Goal: Task Accomplishment & Management: Manage account settings

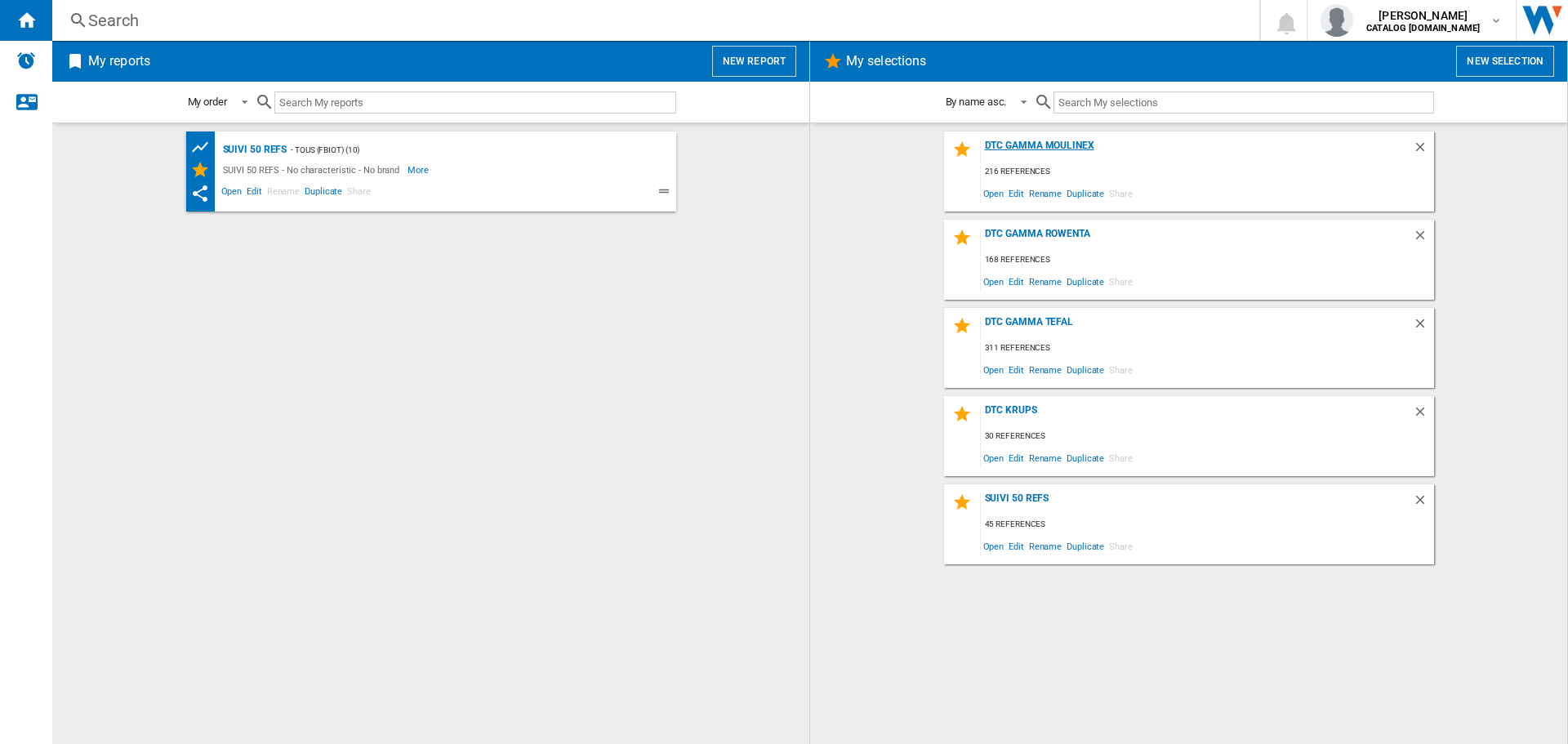
click at [1034, 147] on div "DTC GAMMA MOULINEX" at bounding box center [1197, 150] width 432 height 22
click at [1020, 197] on span "Edit" at bounding box center [1016, 193] width 21 height 22
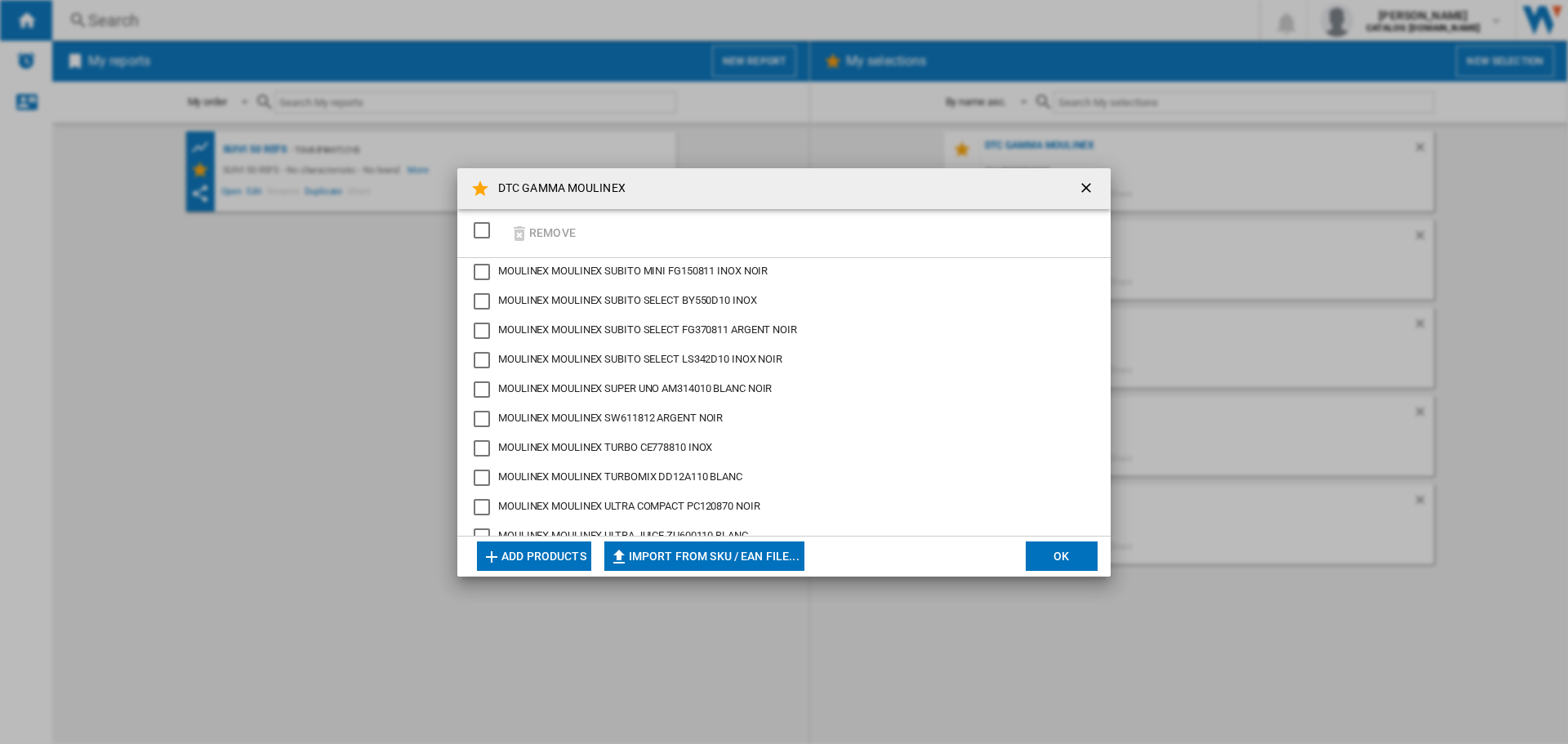
scroll to position [6089, 0]
click at [566, 563] on button "Add products" at bounding box center [535, 555] width 115 height 29
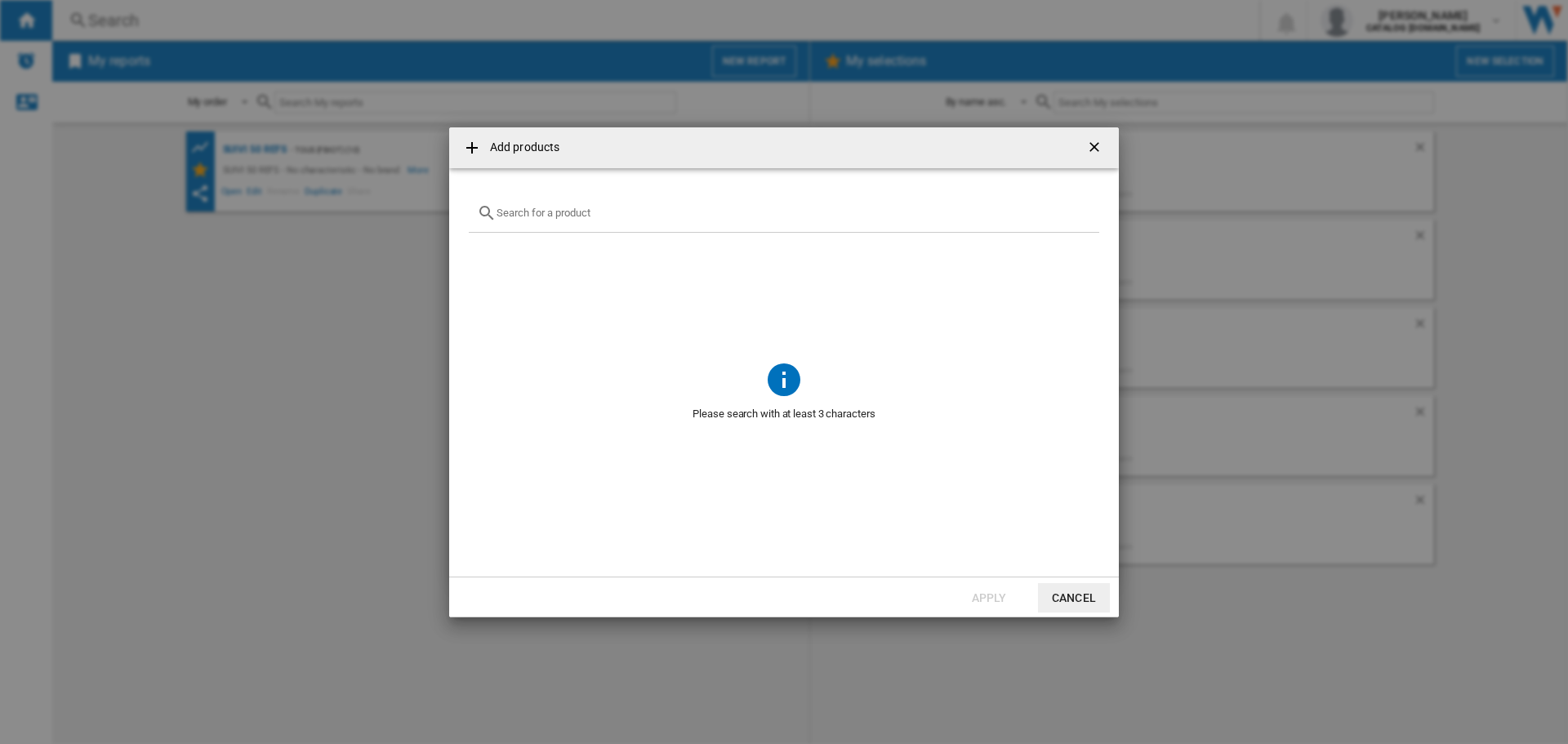
click at [547, 223] on div at bounding box center [784, 214] width 630 height 38
click at [551, 200] on div at bounding box center [784, 214] width 630 height 38
click at [552, 209] on input "text" at bounding box center [793, 213] width 594 height 12
paste input "CE952110"
type input "CE952110"
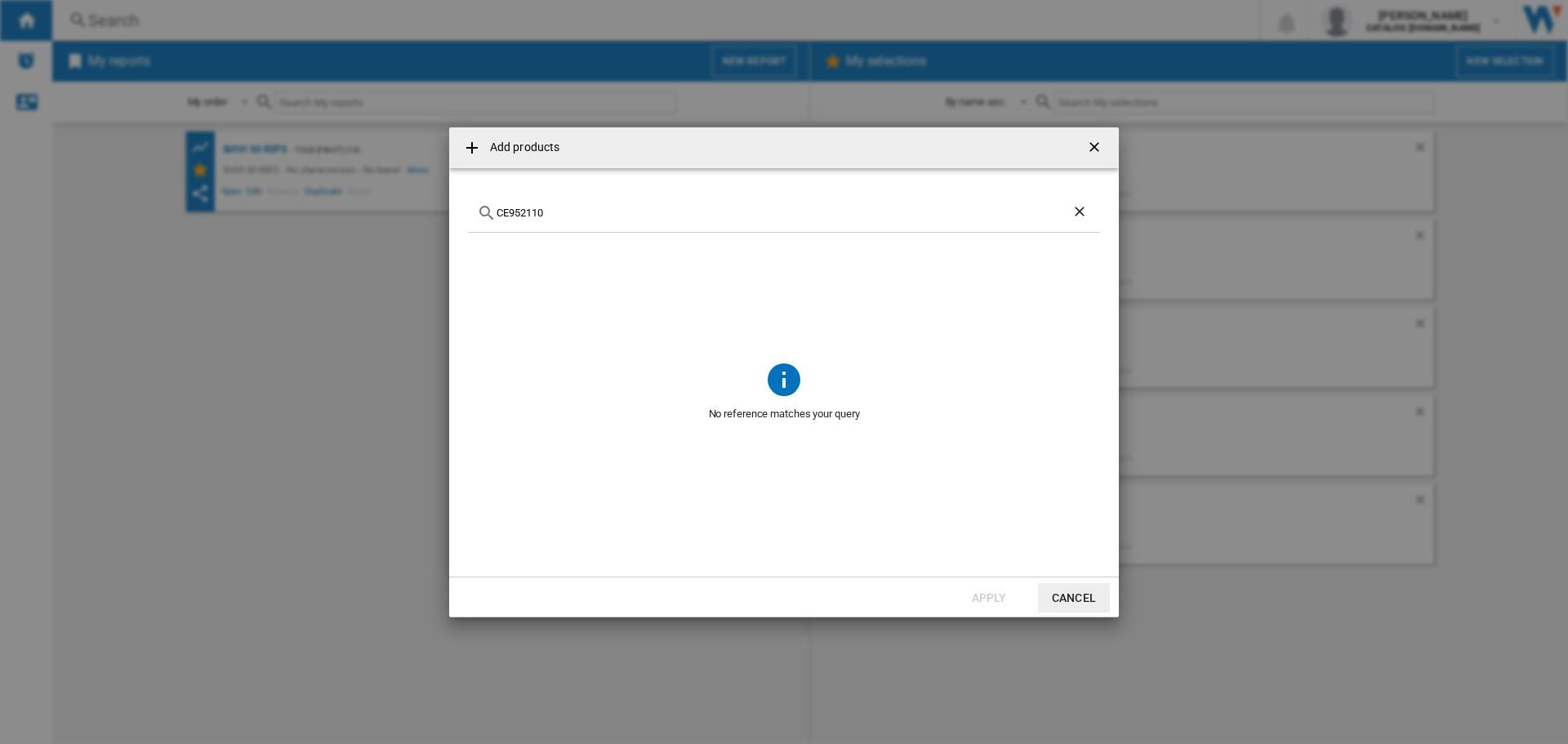
click at [1086, 214] on ng-md-icon "Clear search" at bounding box center [1082, 214] width 20 height 20
click at [566, 215] on input "text" at bounding box center [793, 213] width 594 height 12
paste input "CE96G810"
click at [545, 209] on input "CE96G810" at bounding box center [784, 213] width 575 height 12
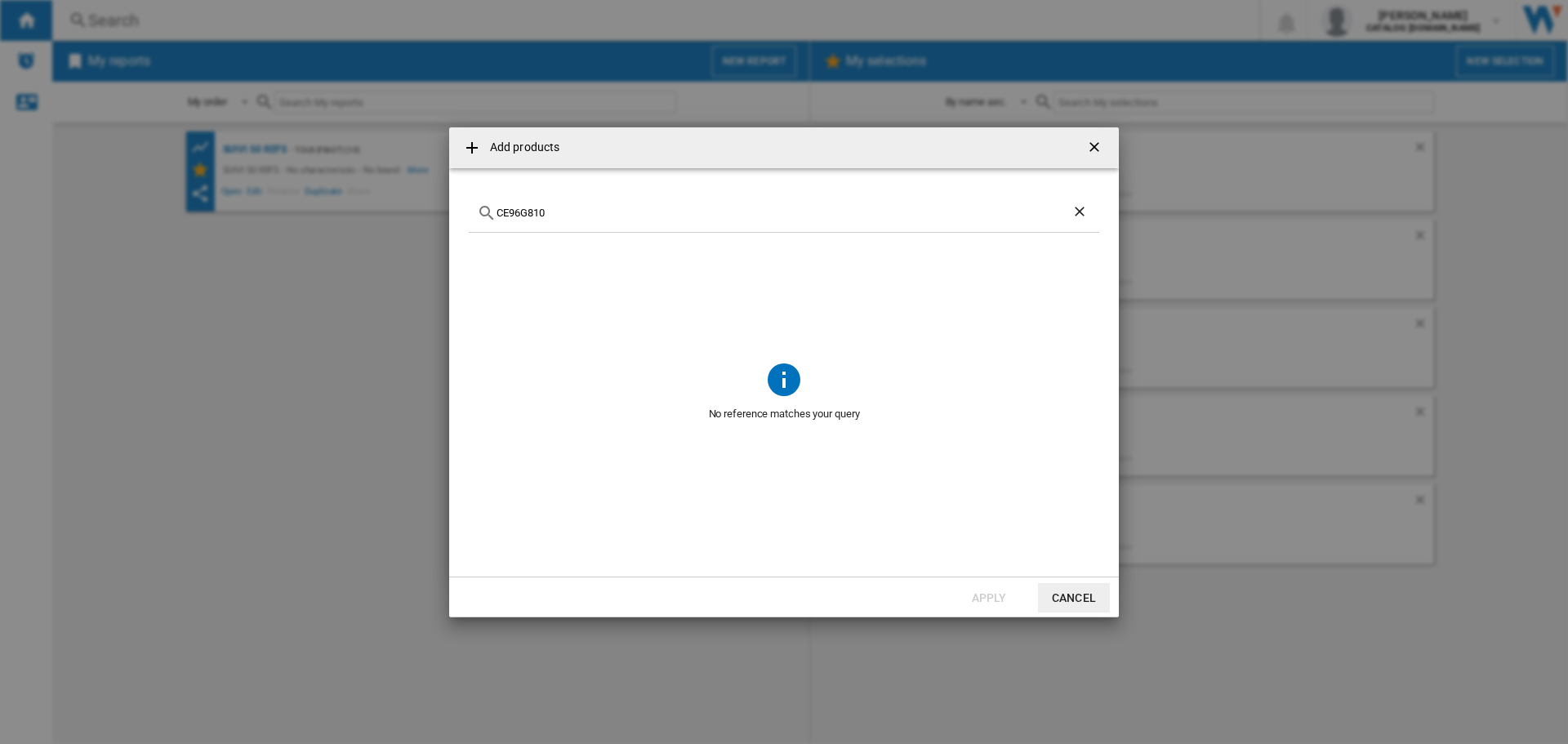
paste input "3"
click at [532, 217] on input "CE96G310" at bounding box center [784, 213] width 575 height 12
paste input "X8F"
click at [509, 211] on input "CE96X8F0" at bounding box center [784, 213] width 575 height 12
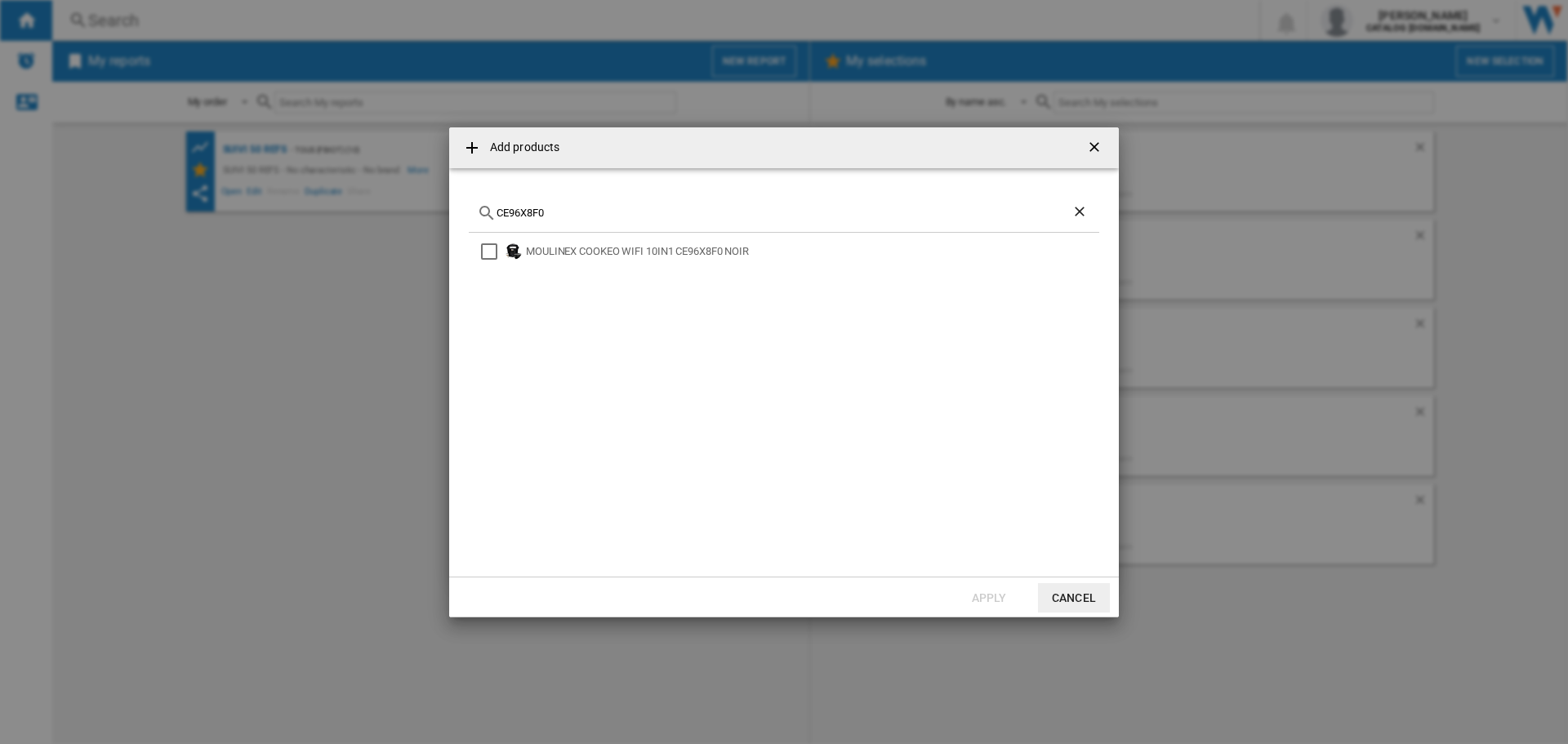
click at [509, 211] on input "CE96X8F0" at bounding box center [784, 213] width 575 height 12
paste input "MZ730B"
click at [525, 214] on input "MZ730BF0" at bounding box center [784, 213] width 575 height 12
paste input "EZ552D"
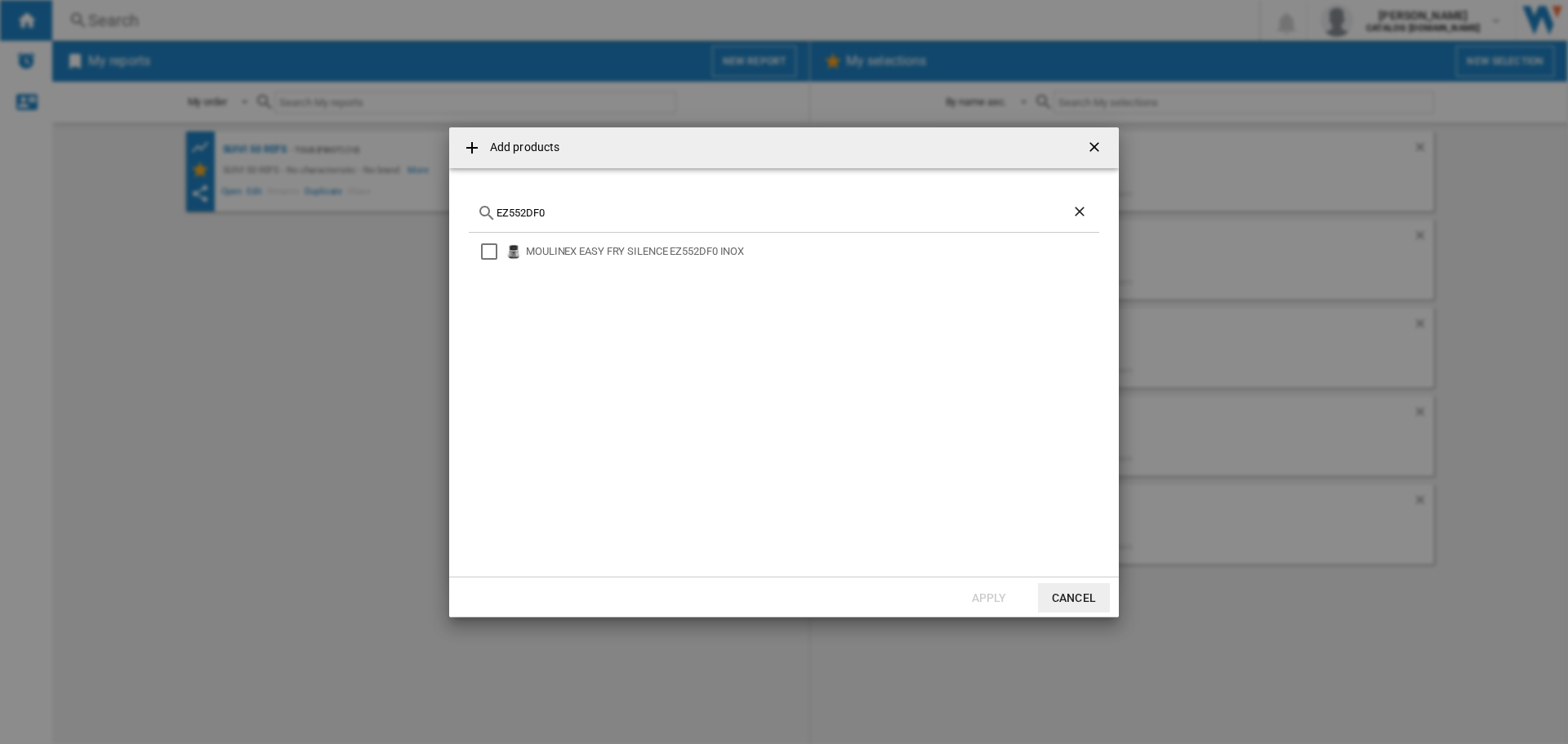
click at [509, 209] on input "EZ552DF0" at bounding box center [784, 213] width 575 height 12
paste input "728"
click at [530, 215] on input "EZ5728F0" at bounding box center [784, 213] width 575 height 12
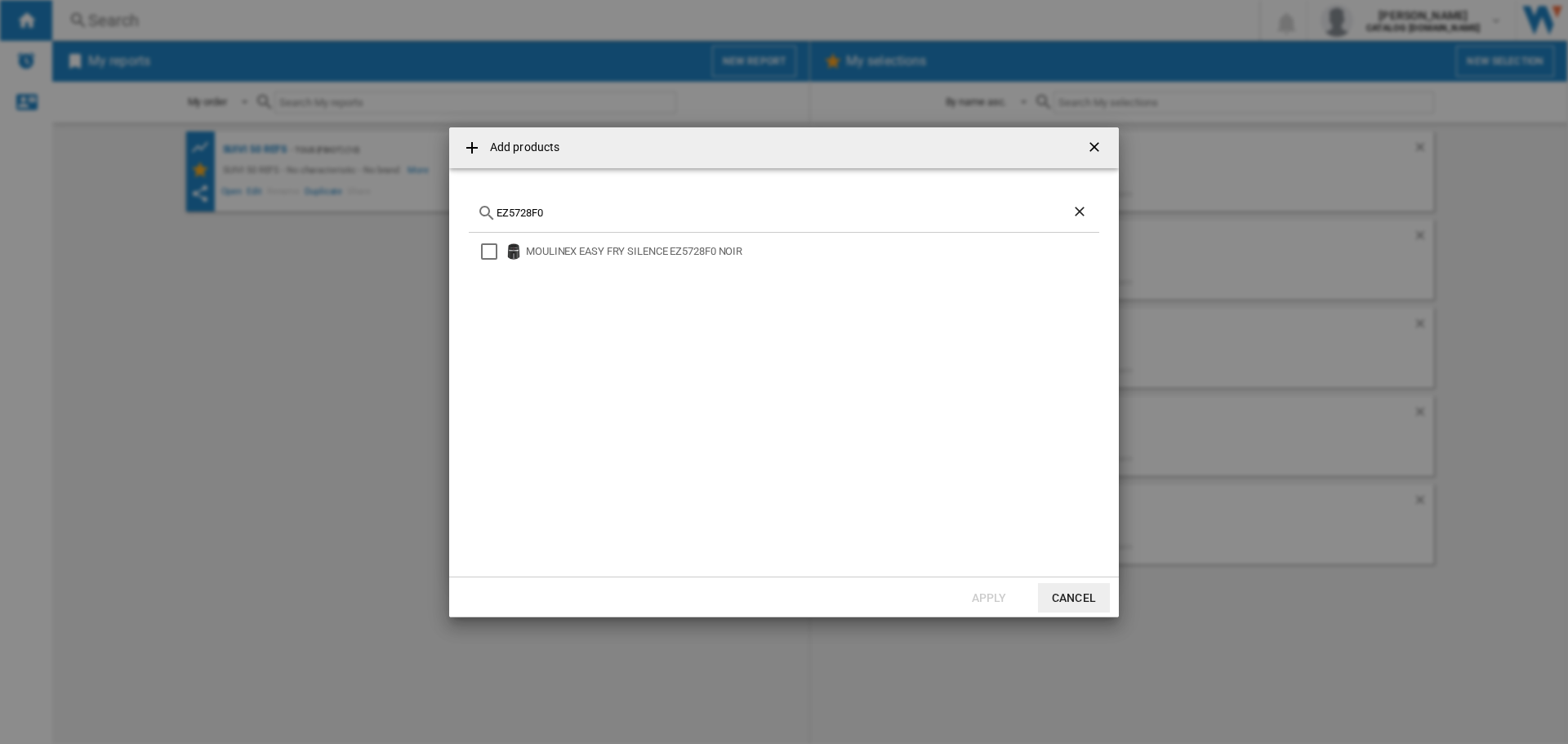
paste input "846H"
click at [529, 215] on input "EZ846HF0" at bounding box center [784, 213] width 575 height 12
paste input "55"
click at [531, 211] on input "EZ855HF0" at bounding box center [784, 213] width 575 height 12
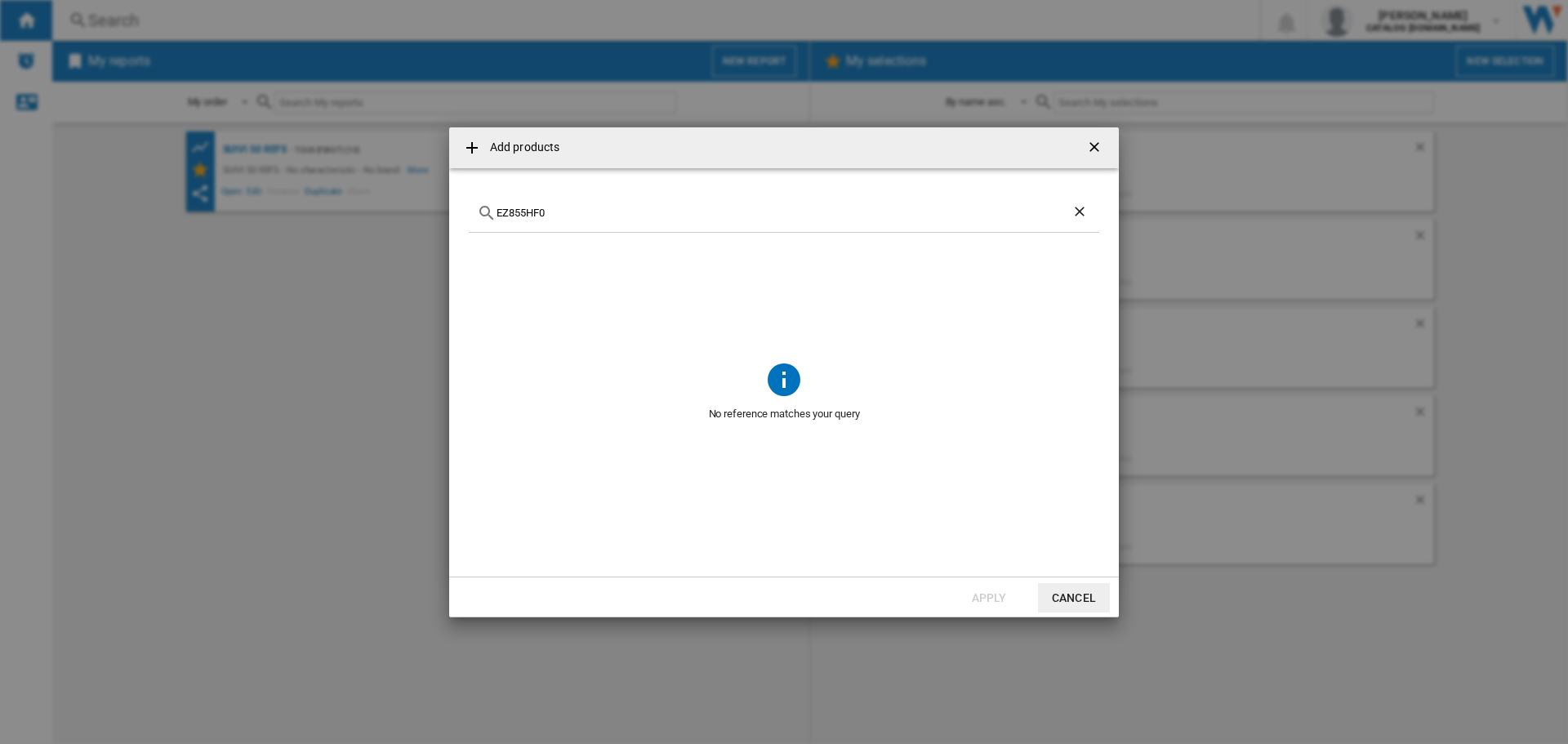
click at [531, 211] on input "EZ855HF0" at bounding box center [784, 213] width 575 height 12
paste input "AL556D"
click at [530, 209] on input "AL556DF0" at bounding box center [784, 213] width 575 height 12
paste input "LM1C041"
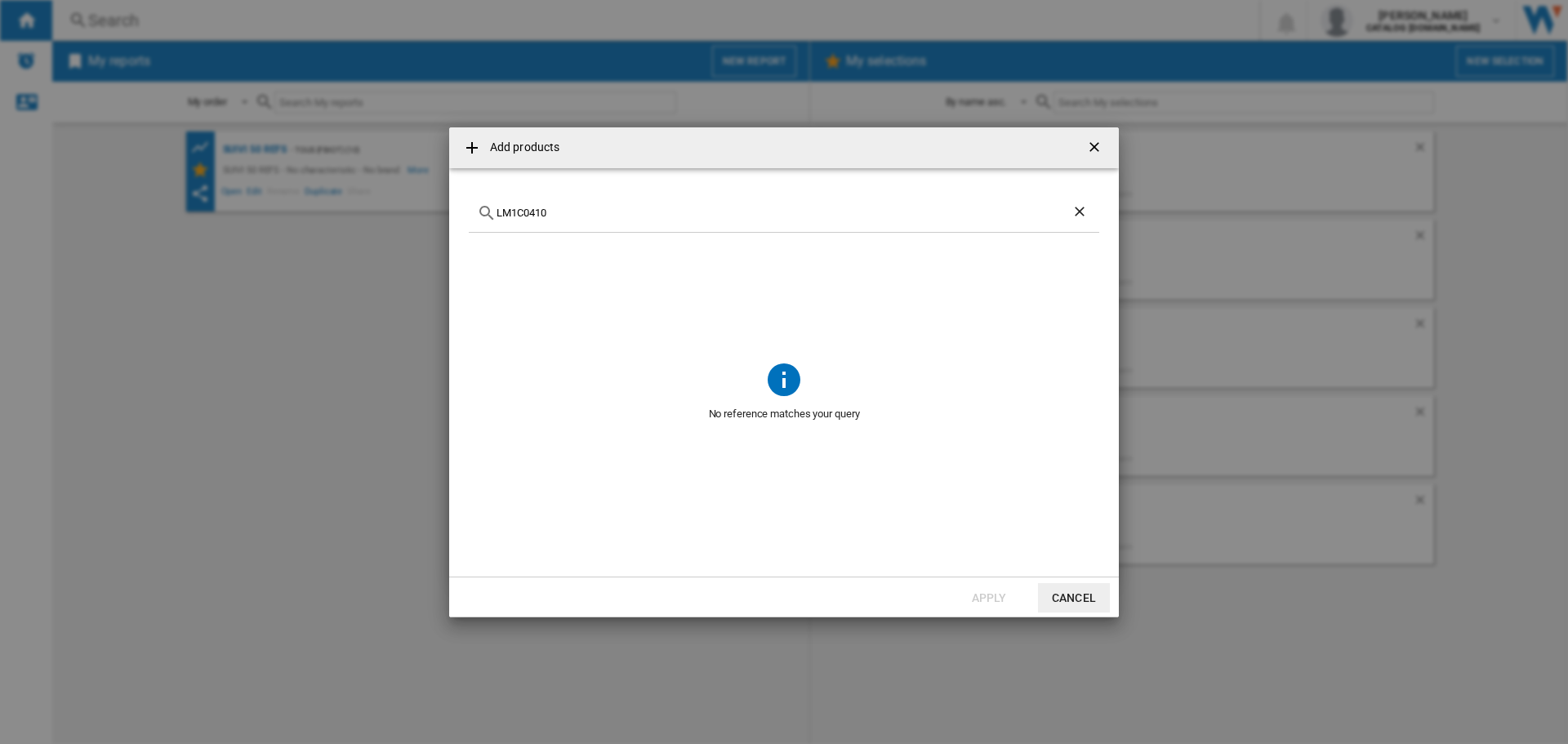
click at [526, 206] on div "LM1C0410" at bounding box center [784, 214] width 630 height 38
click at [526, 212] on input "LM1C0410" at bounding box center [784, 213] width 575 height 12
paste input "9H4F"
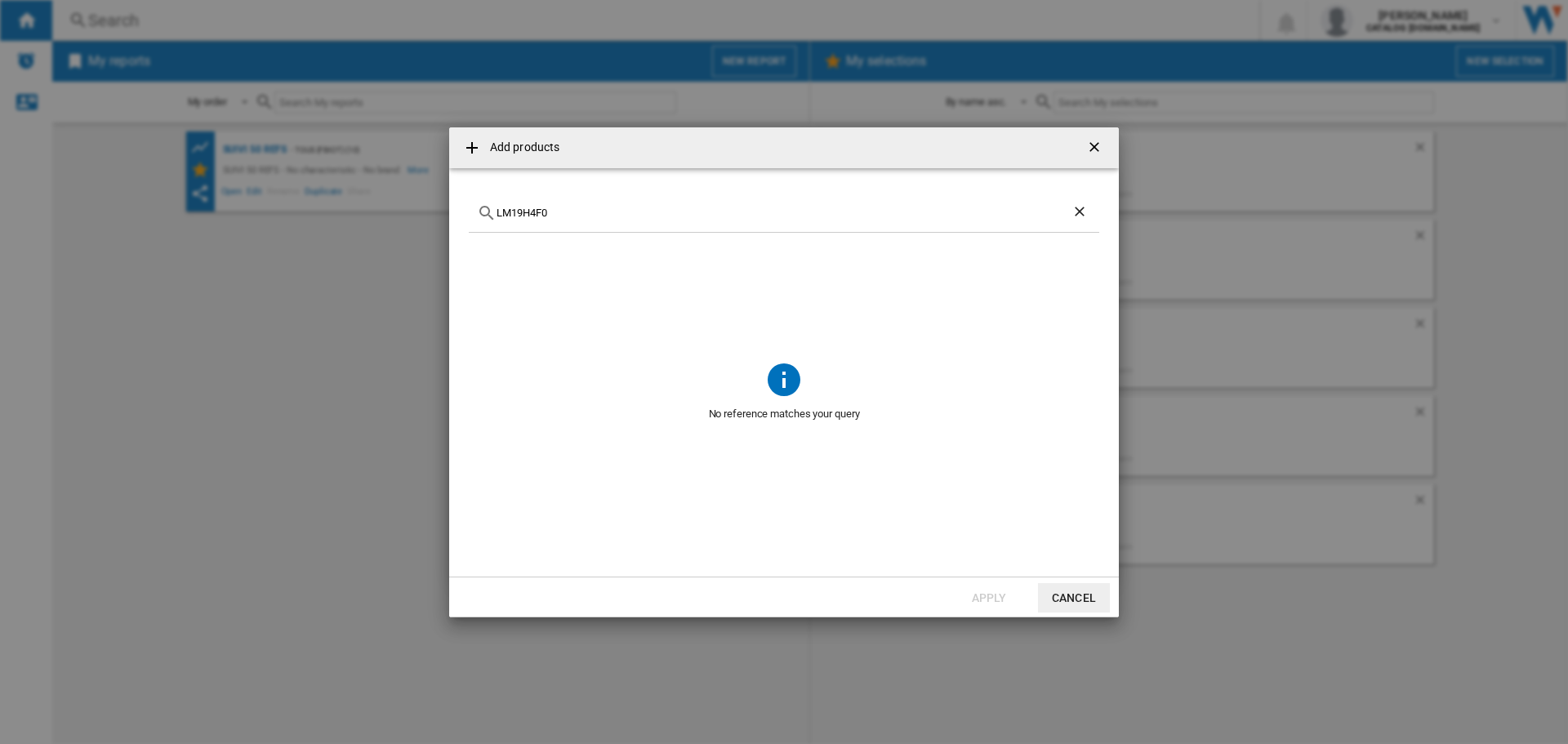
click at [543, 214] on input "LM19H4F0" at bounding box center [784, 213] width 575 height 12
paste input "HF93D81"
click at [530, 208] on input "HF93D810" at bounding box center [784, 213] width 575 height 12
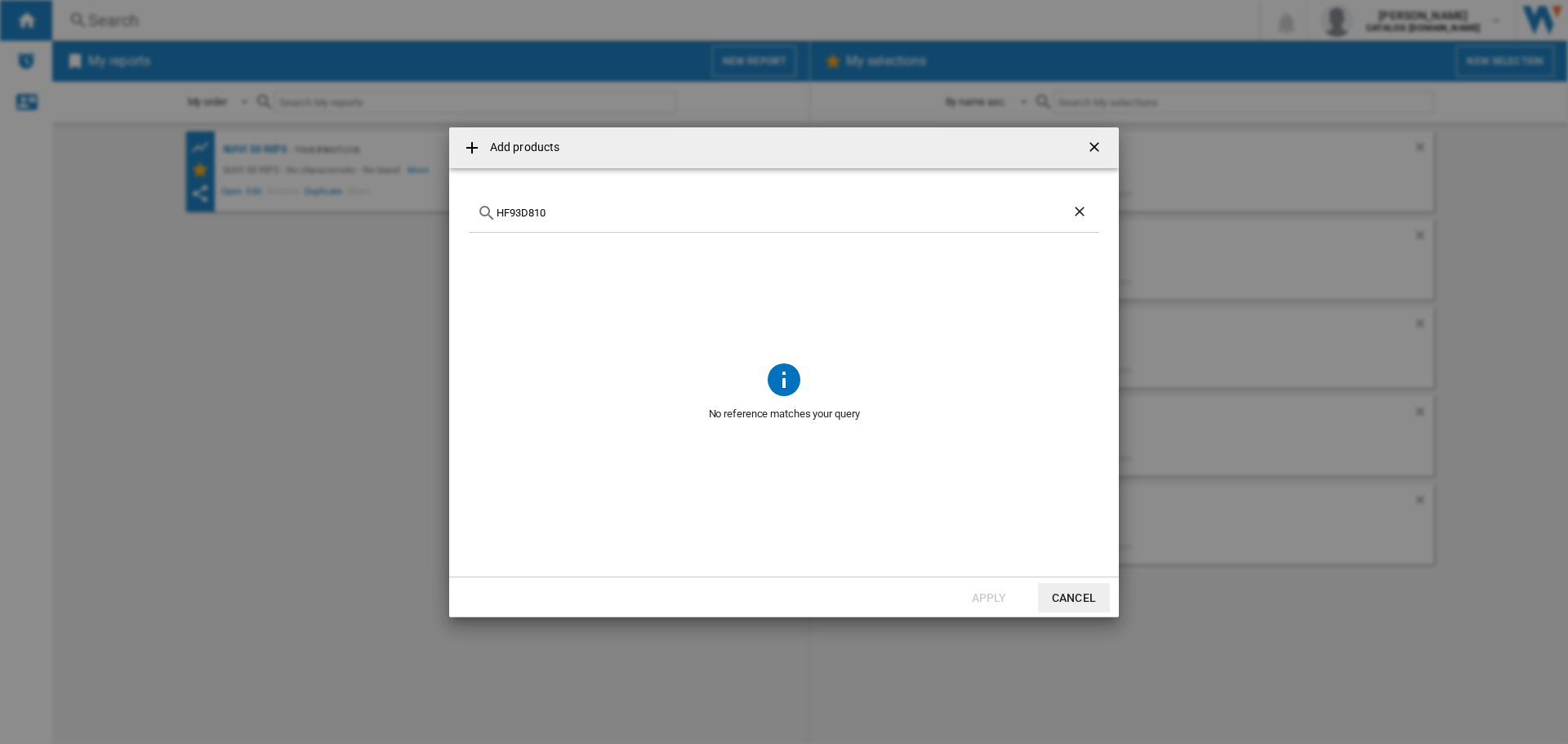
paste input "DD672B"
click at [520, 213] on input "DD672B10" at bounding box center [784, 213] width 575 height 12
paste input "48"
click at [540, 211] on input "DD674810" at bounding box center [784, 213] width 575 height 12
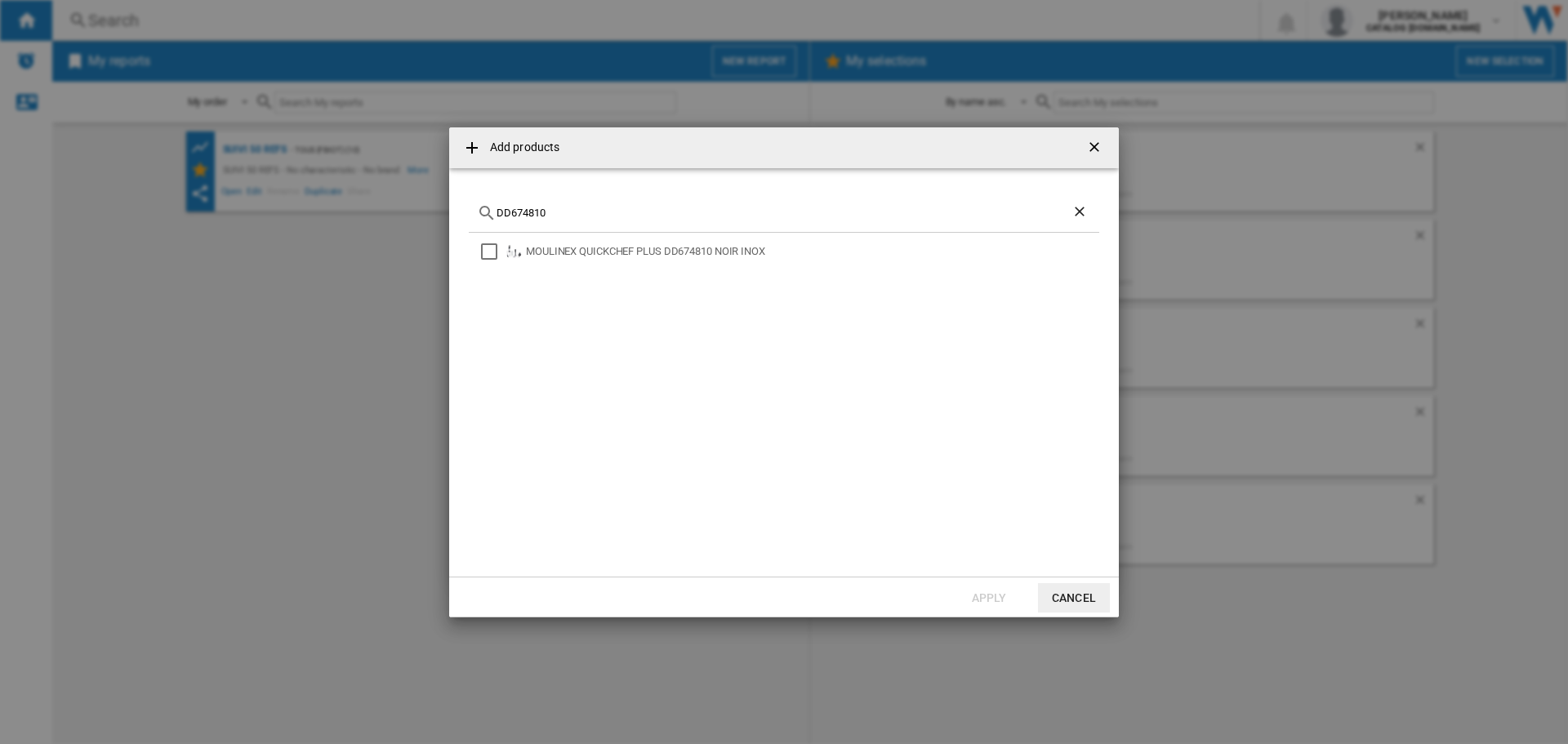
click at [540, 211] on input "DD674810" at bounding box center [784, 213] width 575 height 12
paste input "HM262BF"
click at [520, 213] on input "HM262BF0" at bounding box center [784, 213] width 575 height 12
paste input "501B1"
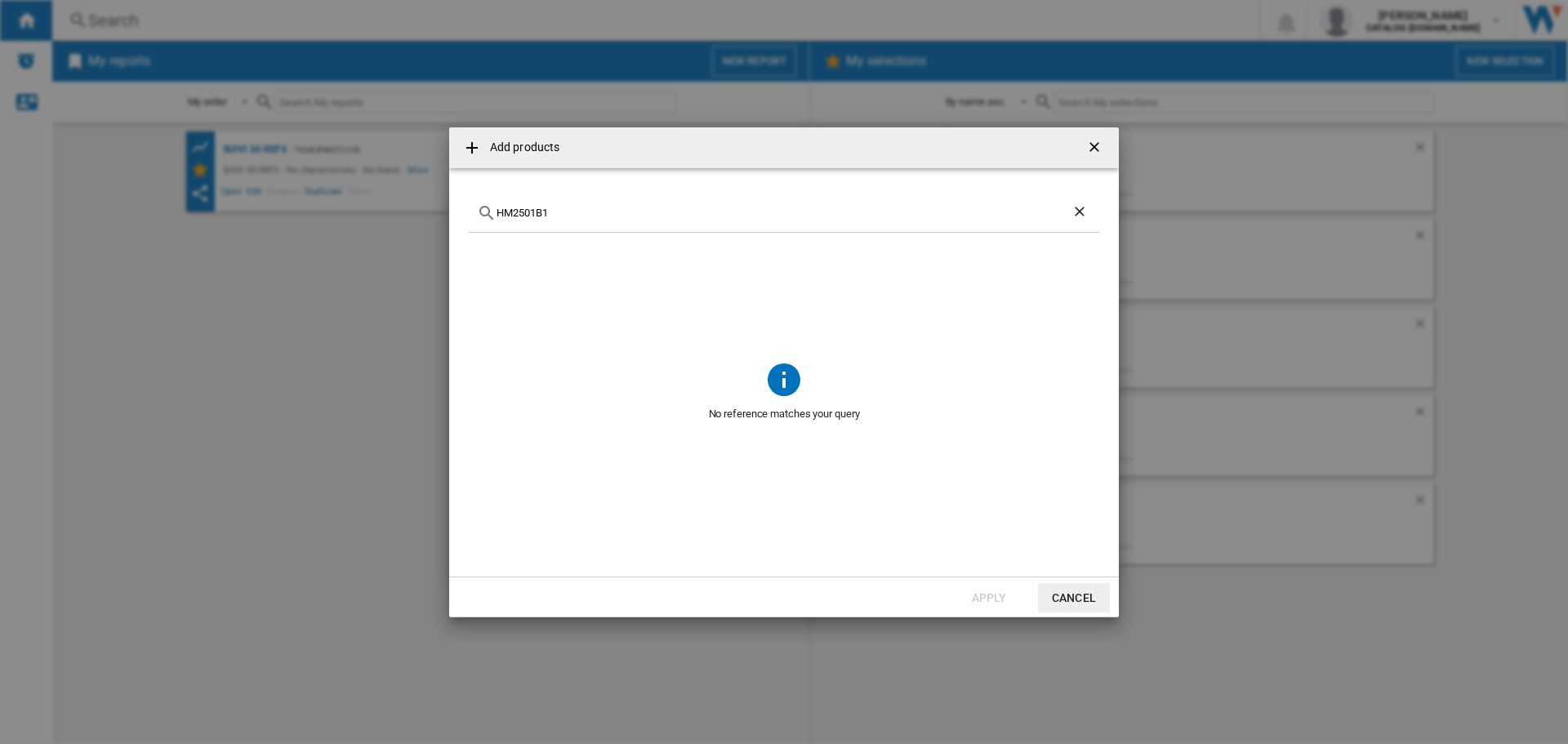
click at [513, 211] on input "HM2501B1" at bounding box center [784, 213] width 575 height 12
paste input "XP384E10"
click at [511, 210] on input "XP384E10" at bounding box center [784, 213] width 575 height 12
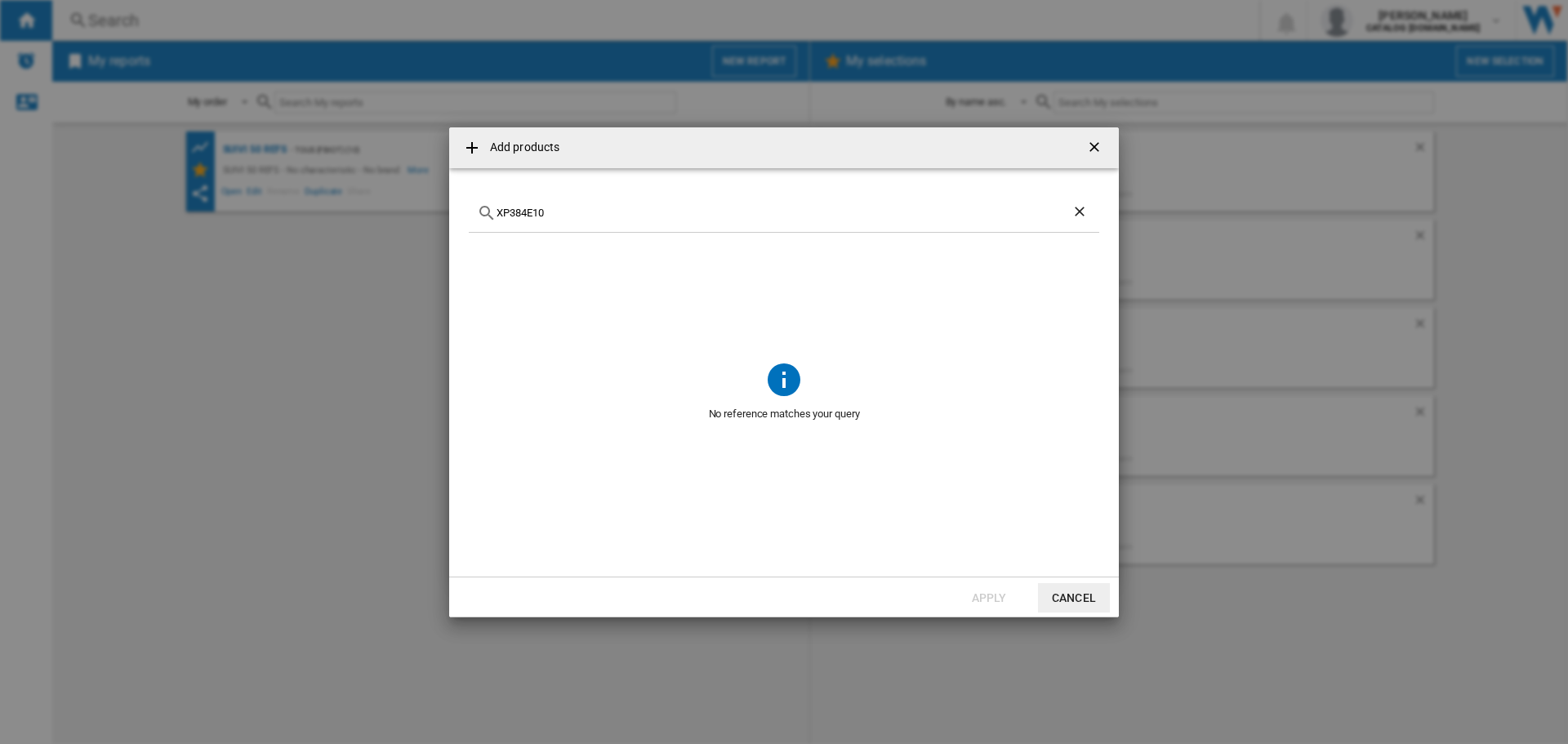
paste input "1B"
type input "XP381B10"
